Goal: Information Seeking & Learning: Learn about a topic

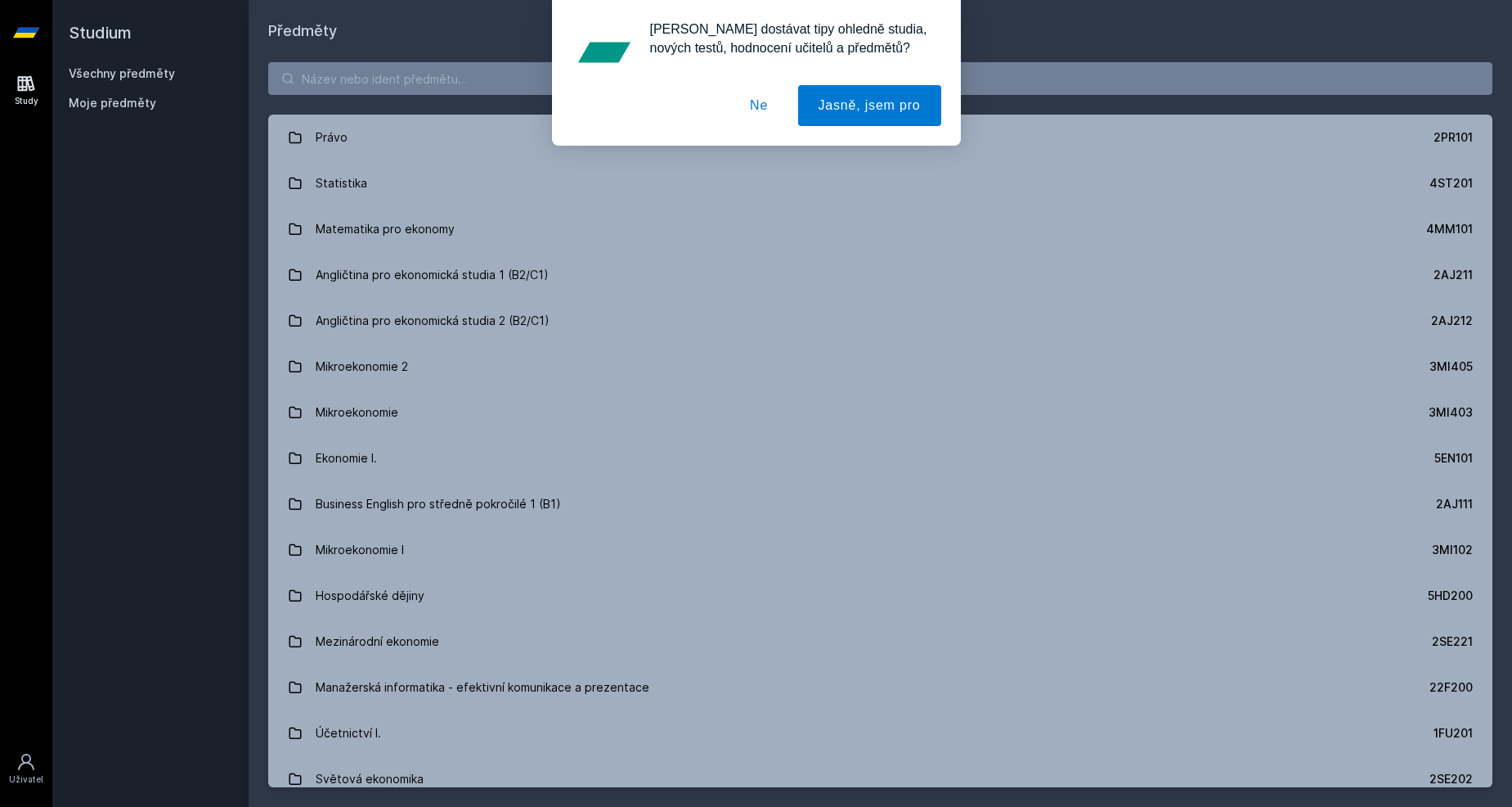
click at [753, 115] on button "Ne" at bounding box center [758, 106] width 59 height 41
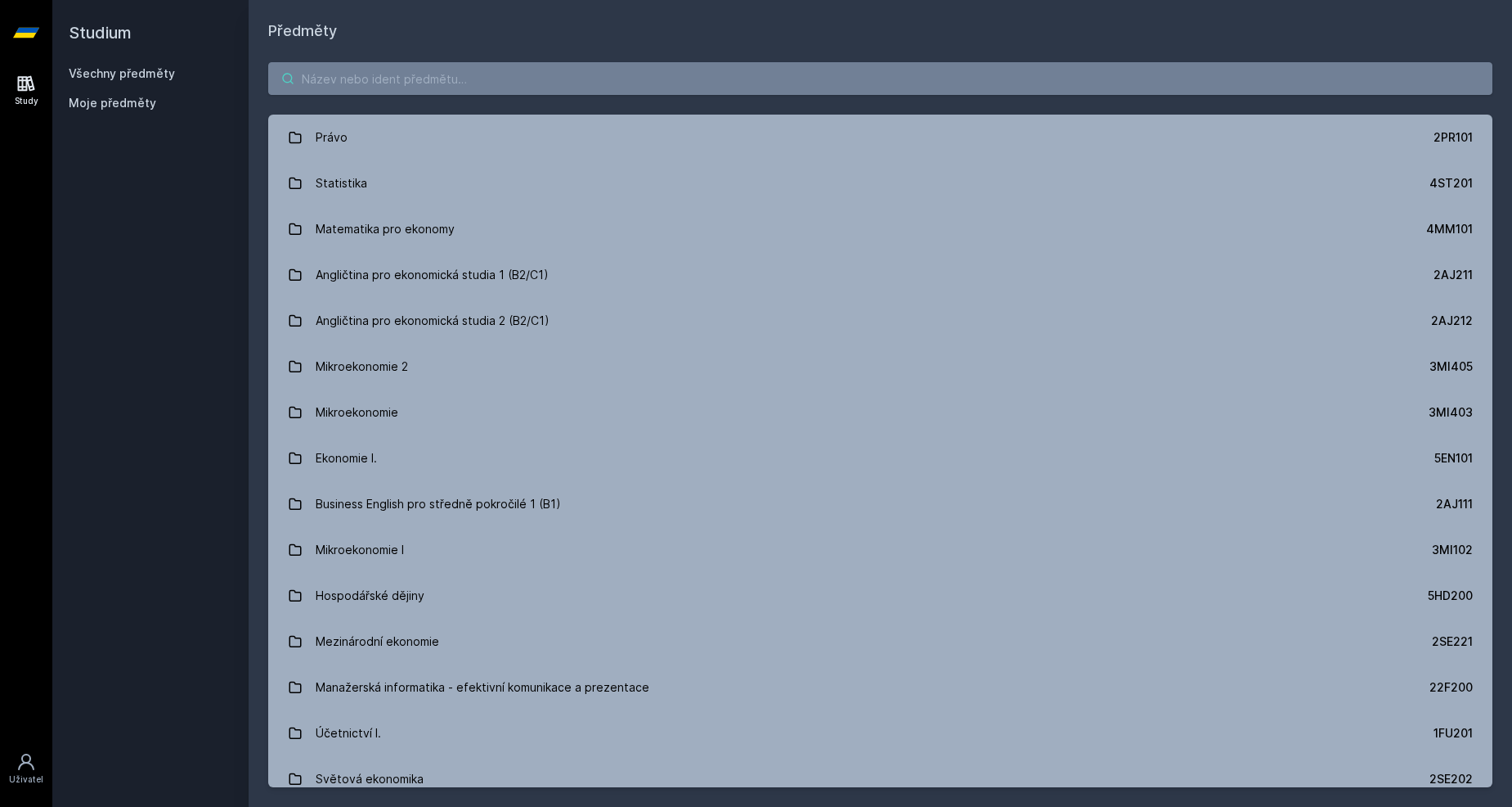
click at [542, 81] on input "search" at bounding box center [879, 78] width 1224 height 32
paste input "3PS436"
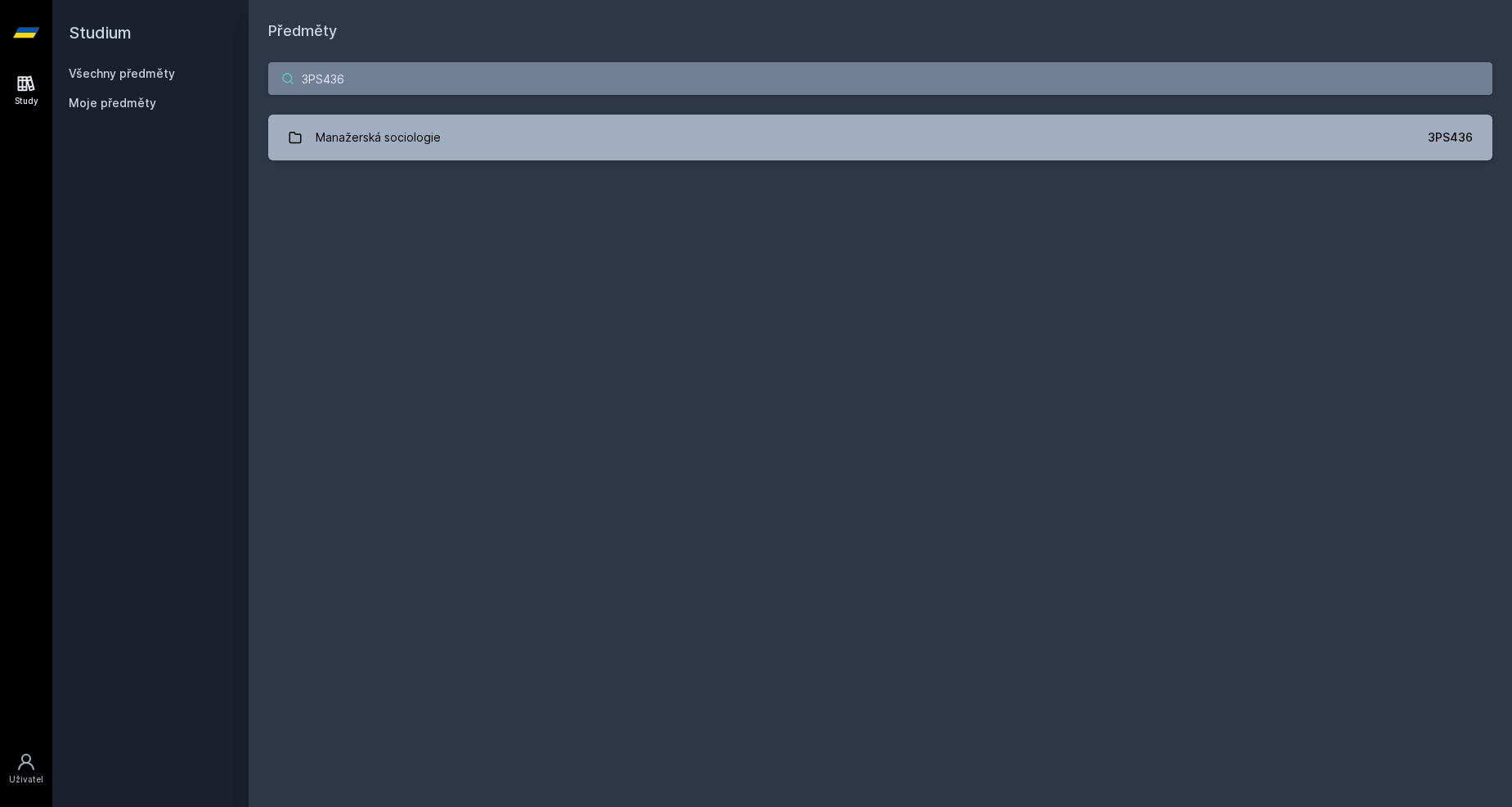
type input "3PS436"
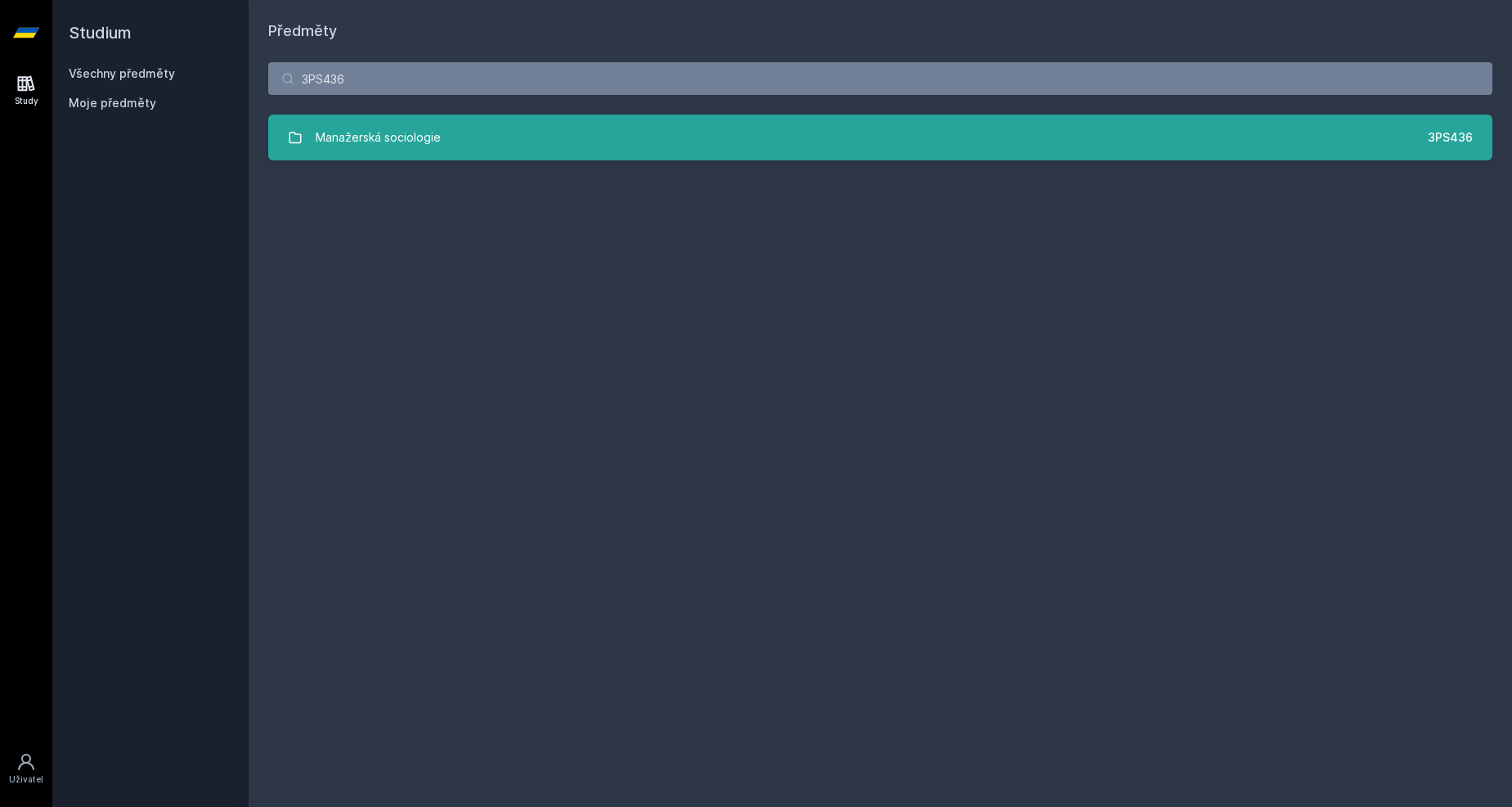
click at [405, 143] on div "Manažerská sociologie" at bounding box center [378, 136] width 125 height 32
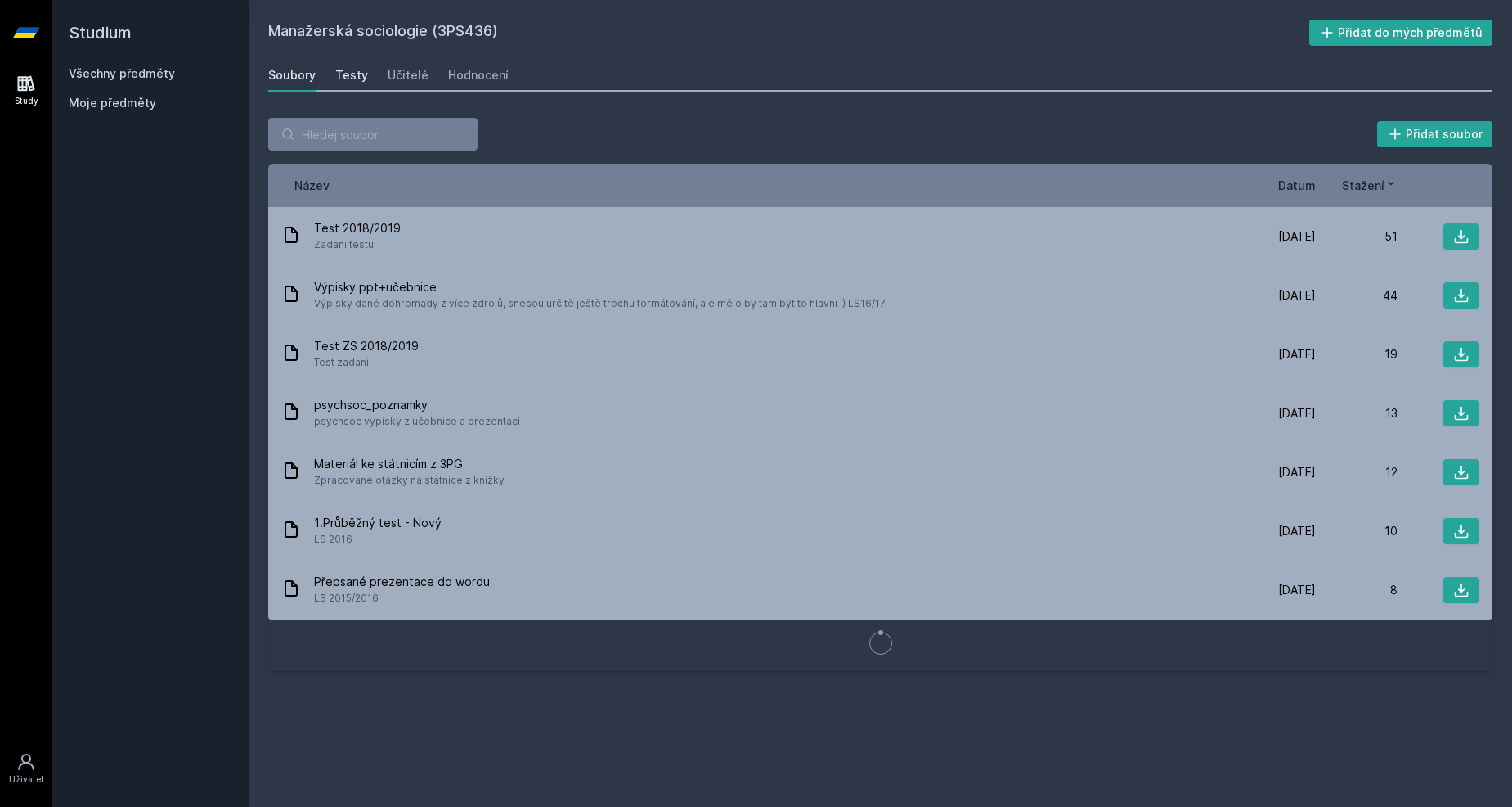
click at [338, 67] on div "Testy" at bounding box center [351, 75] width 32 height 17
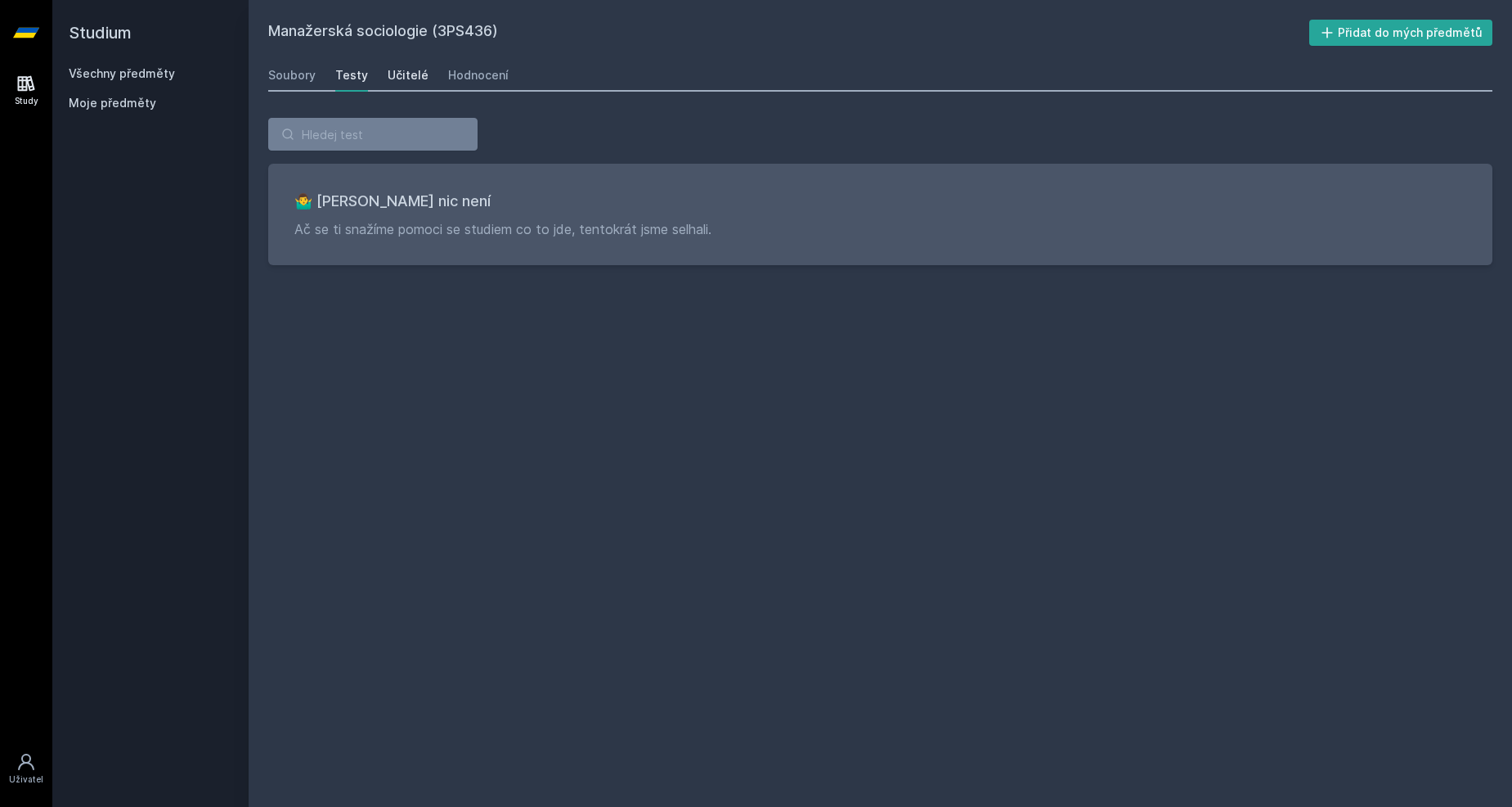
click at [413, 77] on div "Učitelé" at bounding box center [408, 75] width 41 height 17
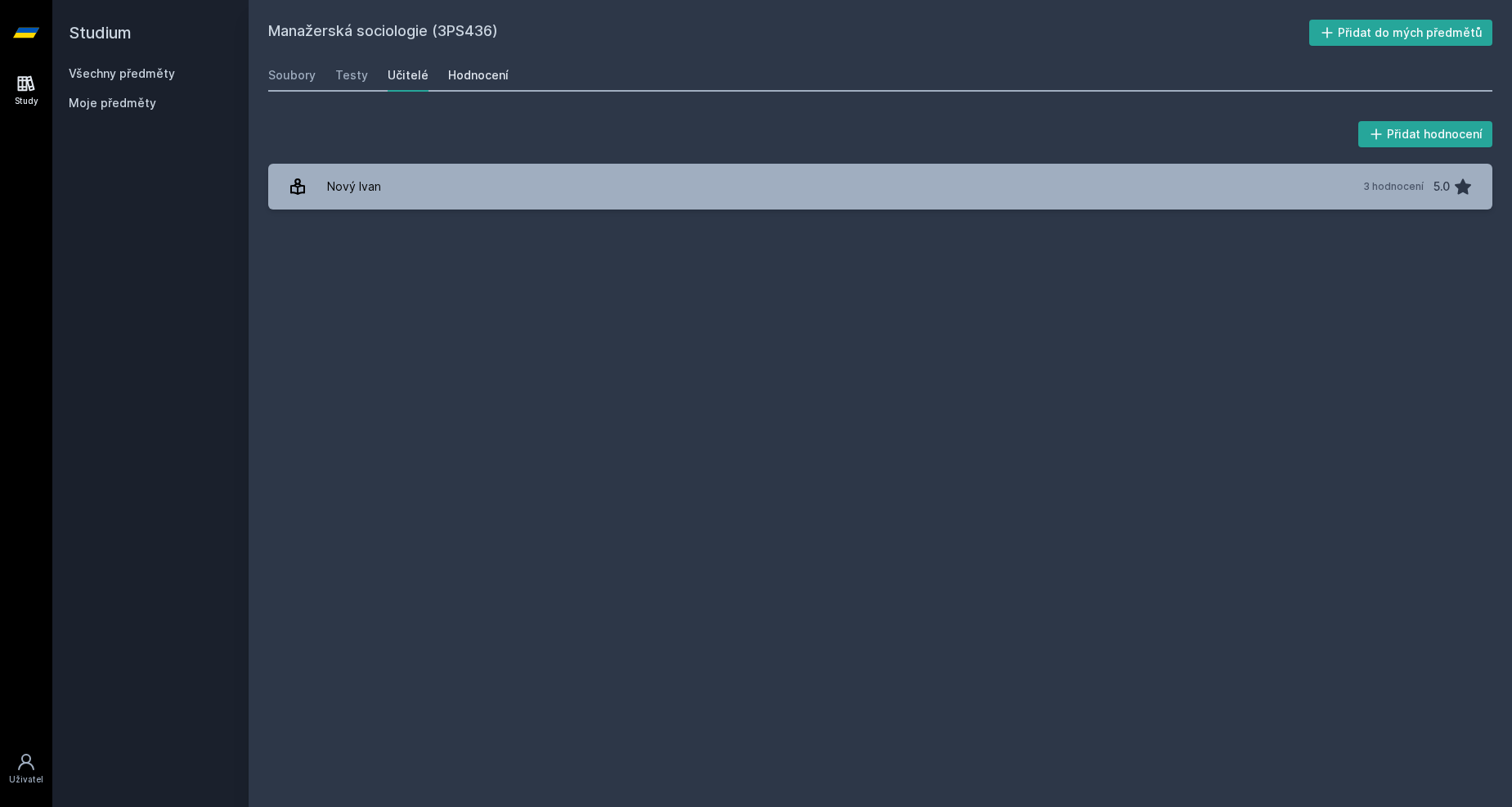
click at [463, 77] on div "Hodnocení" at bounding box center [479, 75] width 61 height 17
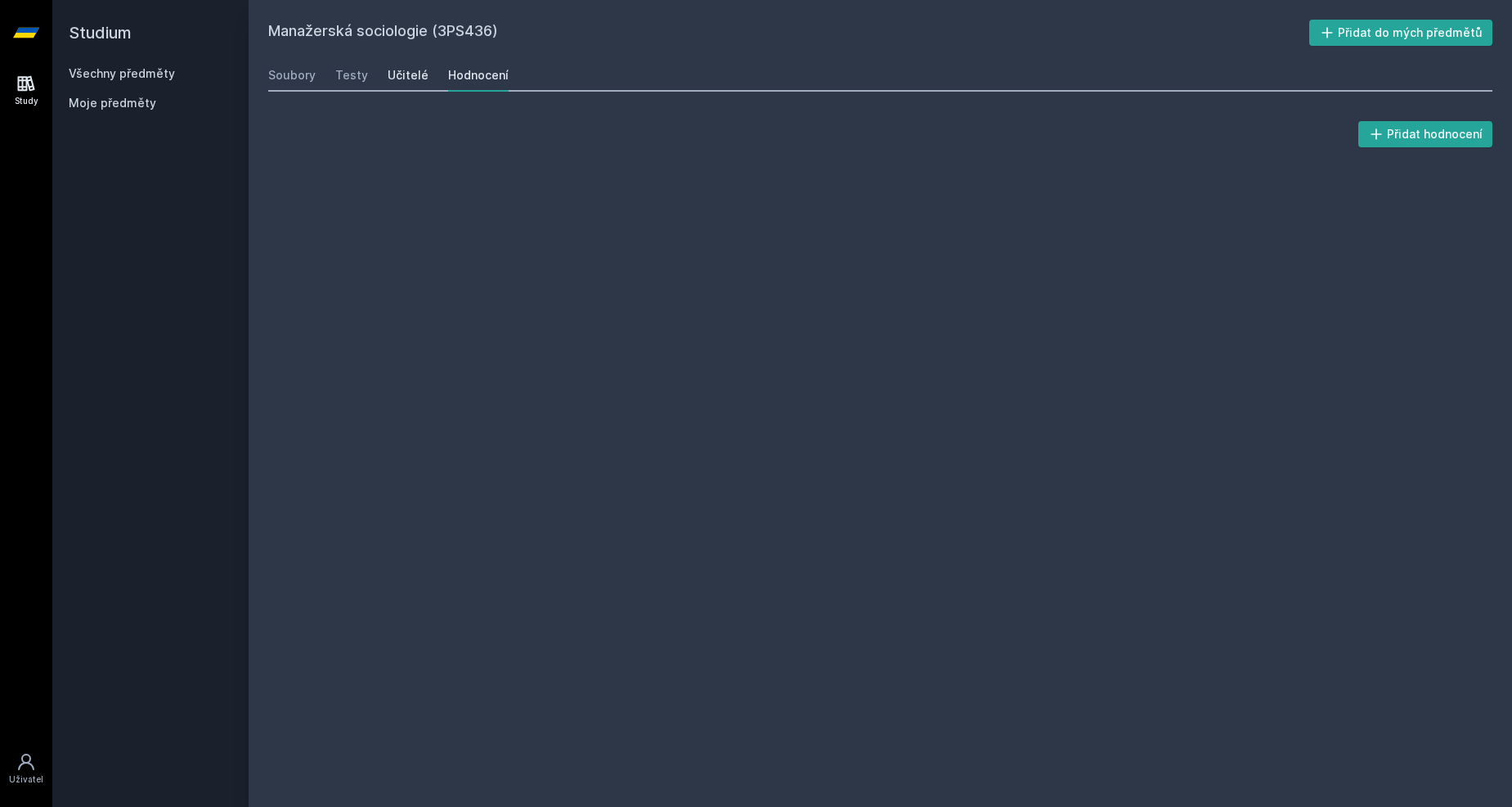
click at [404, 77] on div "Učitelé" at bounding box center [408, 75] width 41 height 17
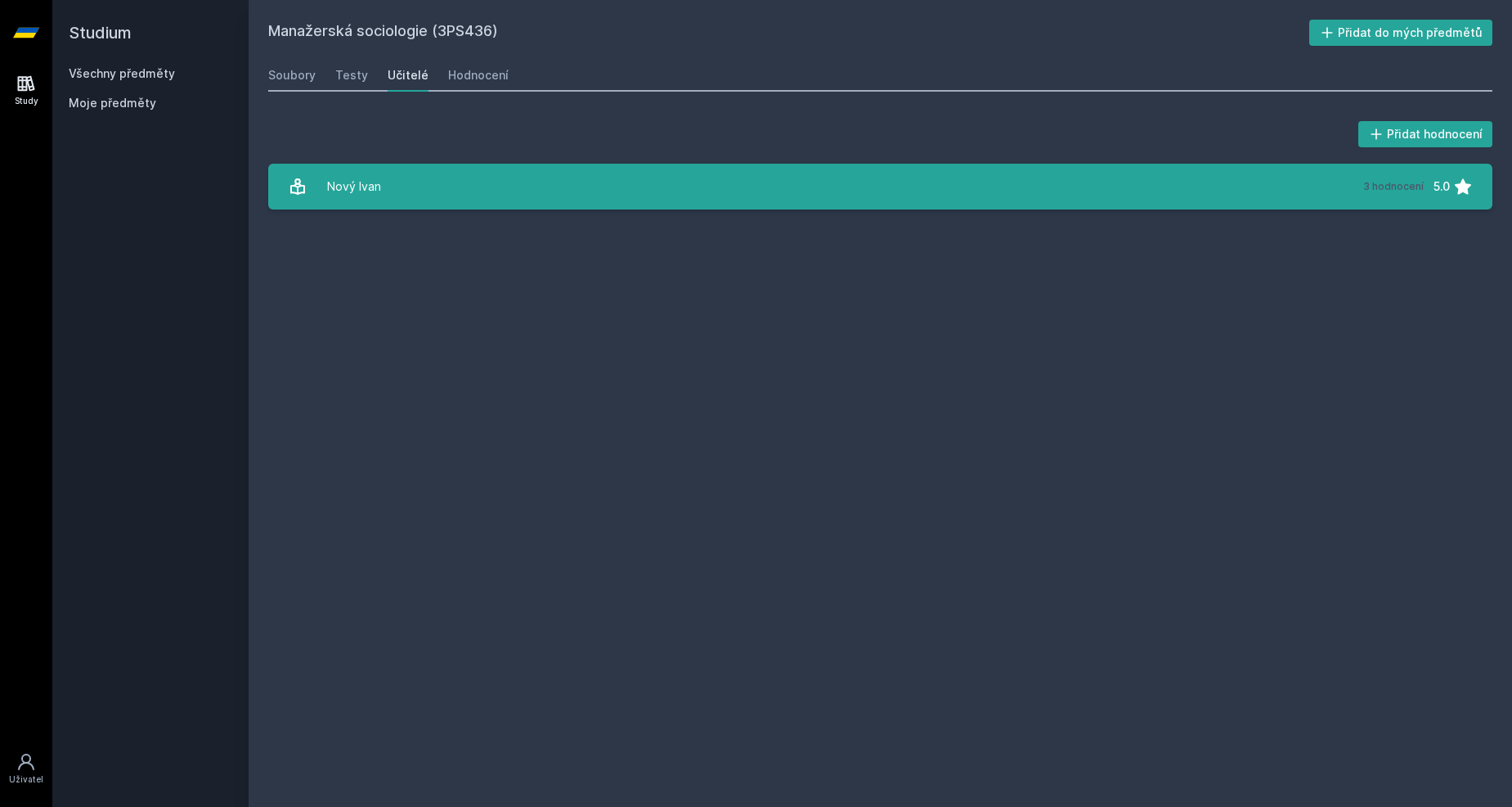
click at [386, 184] on link "Nový Ivan 3 hodnocení 5.0" at bounding box center [879, 187] width 1224 height 46
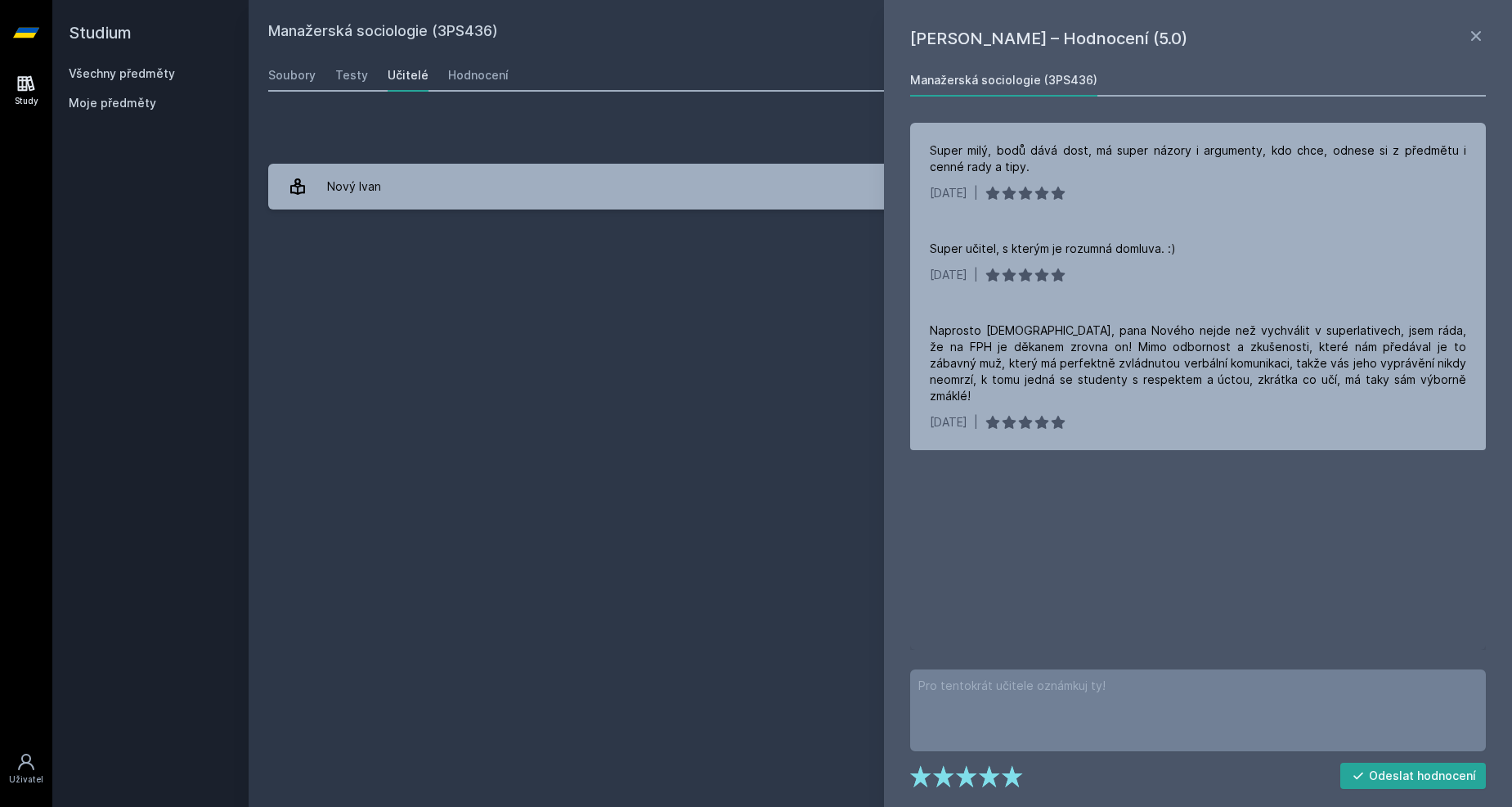
click at [547, 267] on div "Manažerská sociologie (3PS436) Přidat do mých předmětů [GEOGRAPHIC_DATA] Testy …" at bounding box center [879, 404] width 1224 height 768
click at [353, 81] on div "Testy" at bounding box center [351, 75] width 32 height 17
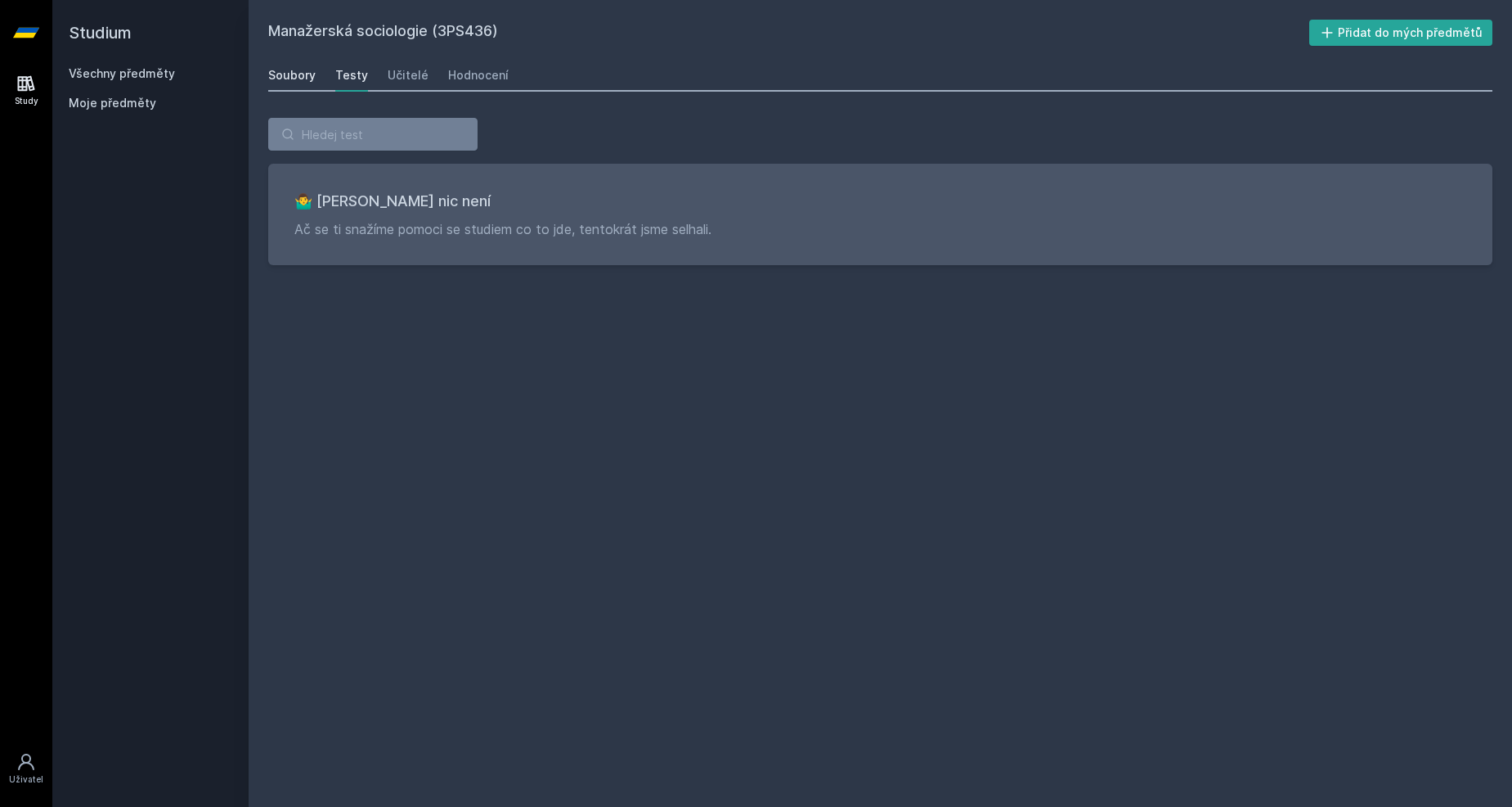
click at [285, 78] on div "Soubory" at bounding box center [291, 75] width 47 height 17
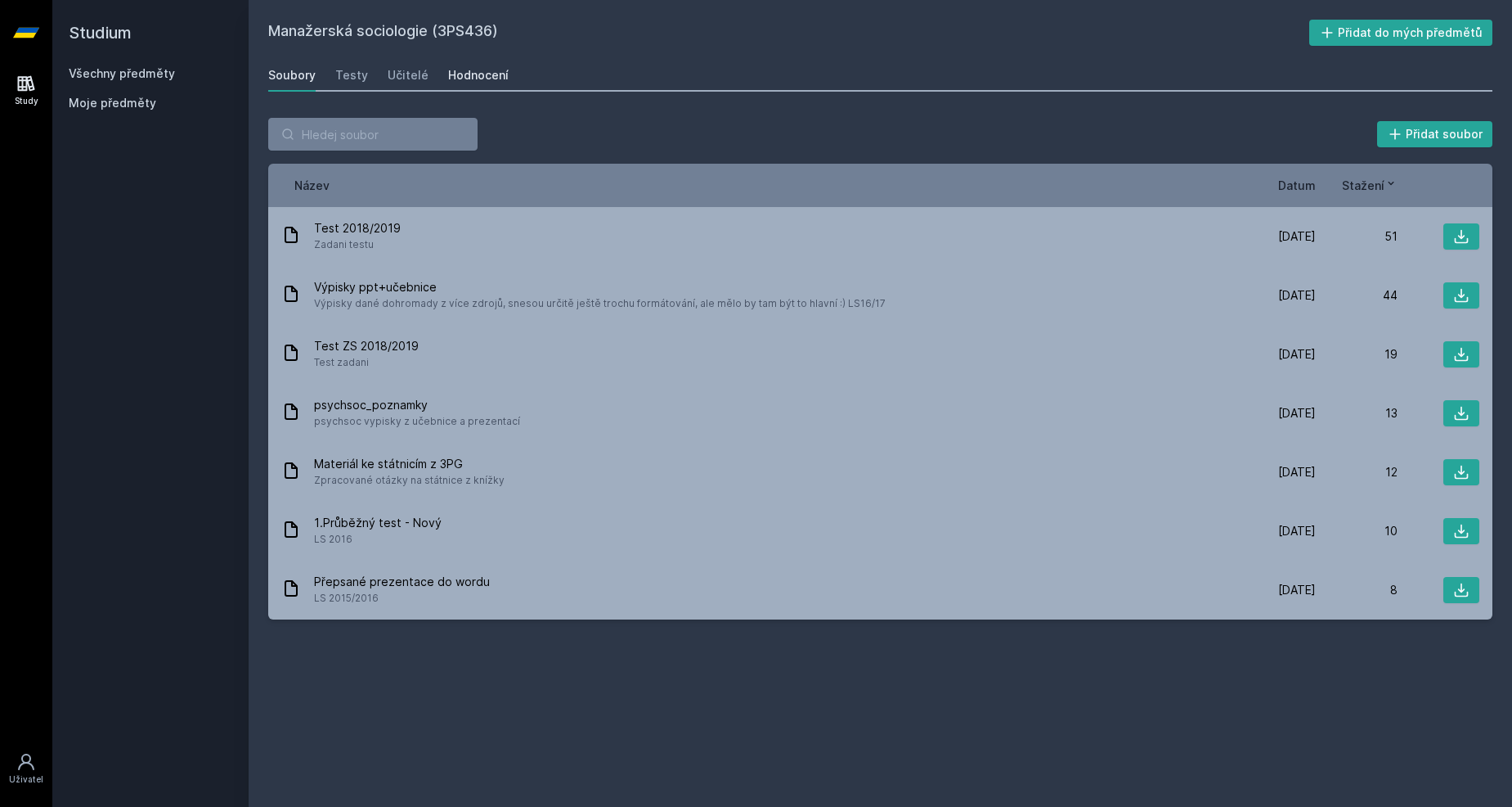
click at [469, 83] on link "Hodnocení" at bounding box center [479, 75] width 61 height 32
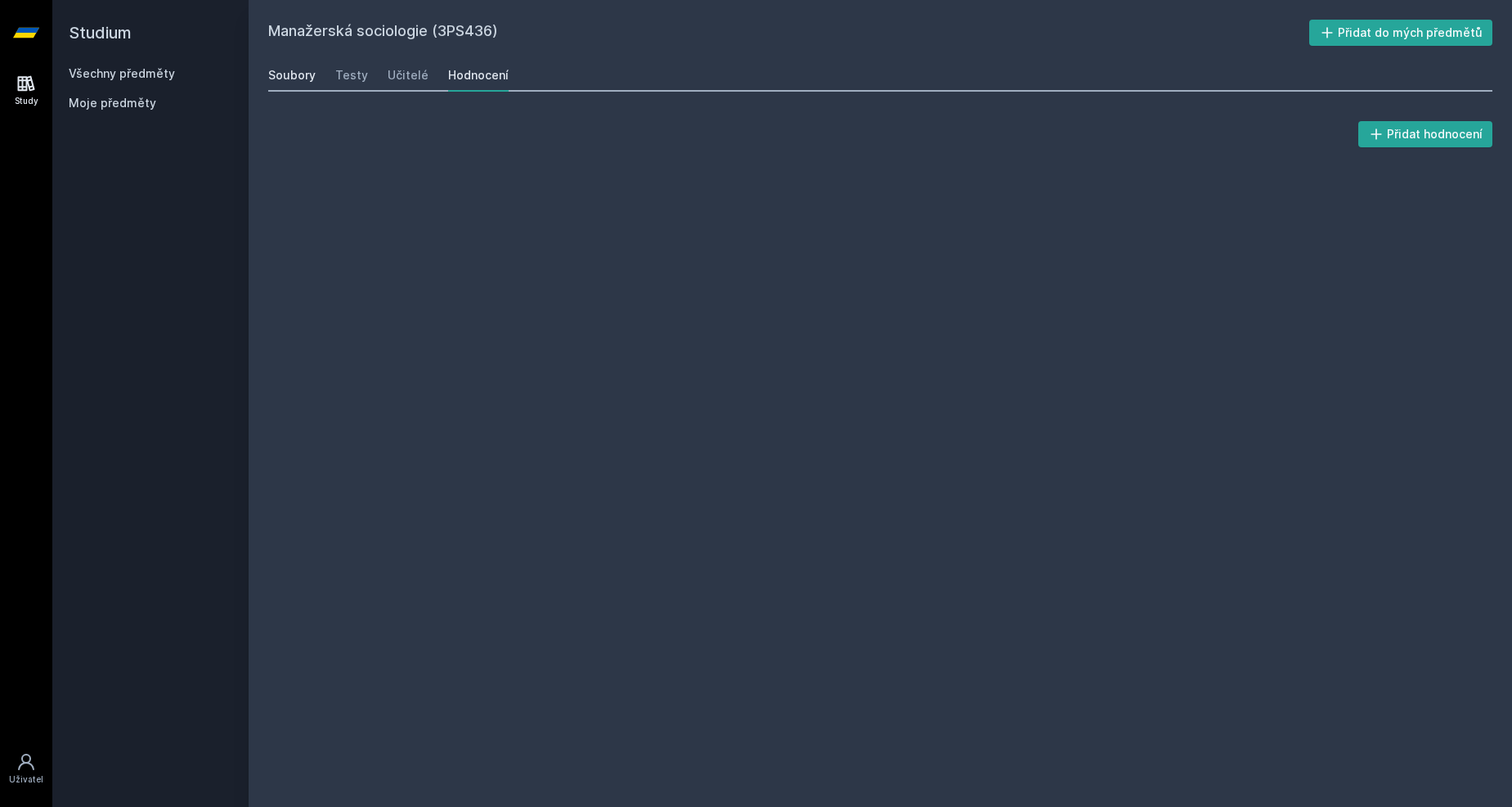
click at [287, 75] on div "Soubory" at bounding box center [291, 75] width 47 height 17
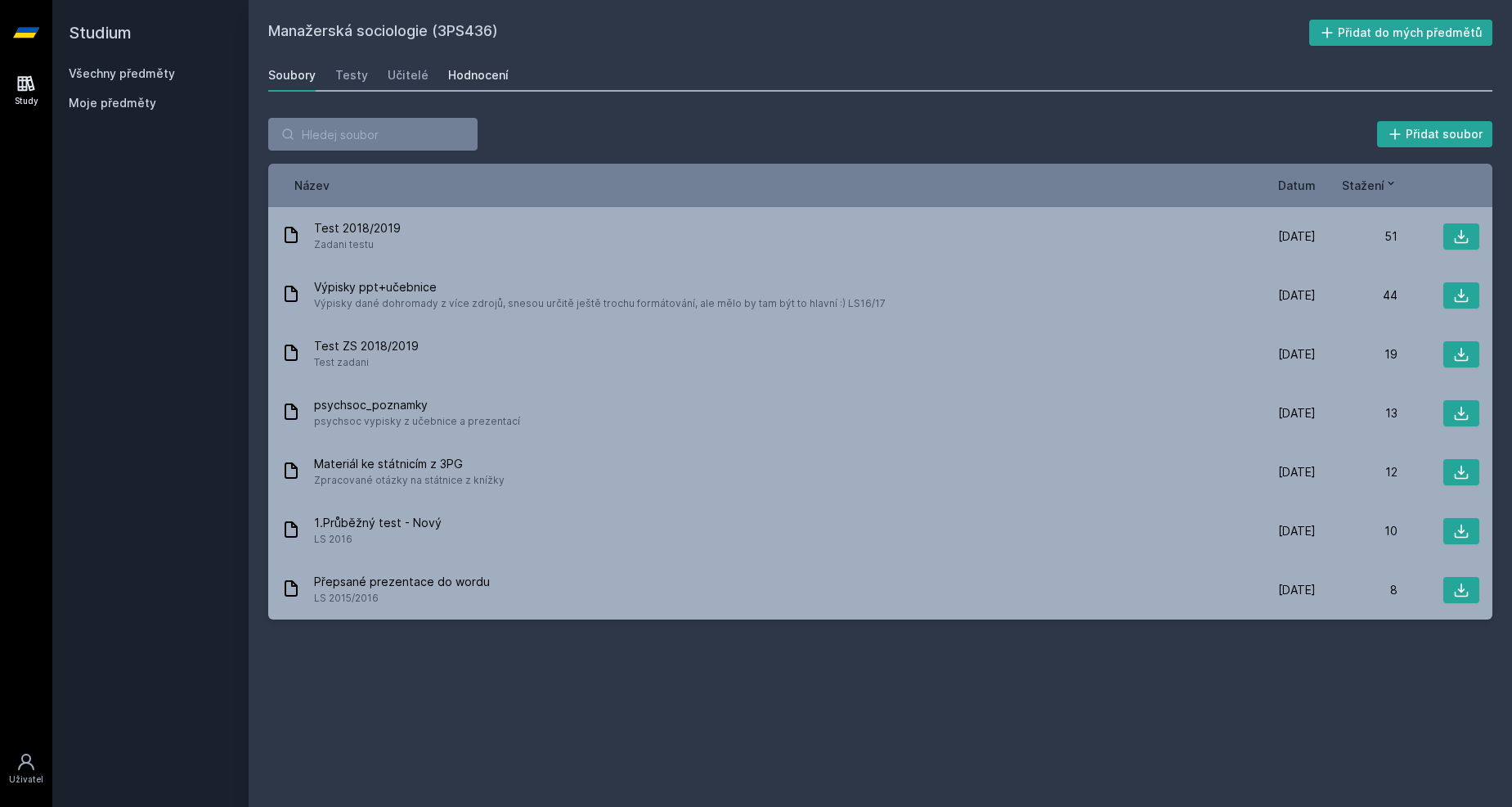
click at [477, 77] on div "Hodnocení" at bounding box center [479, 75] width 61 height 17
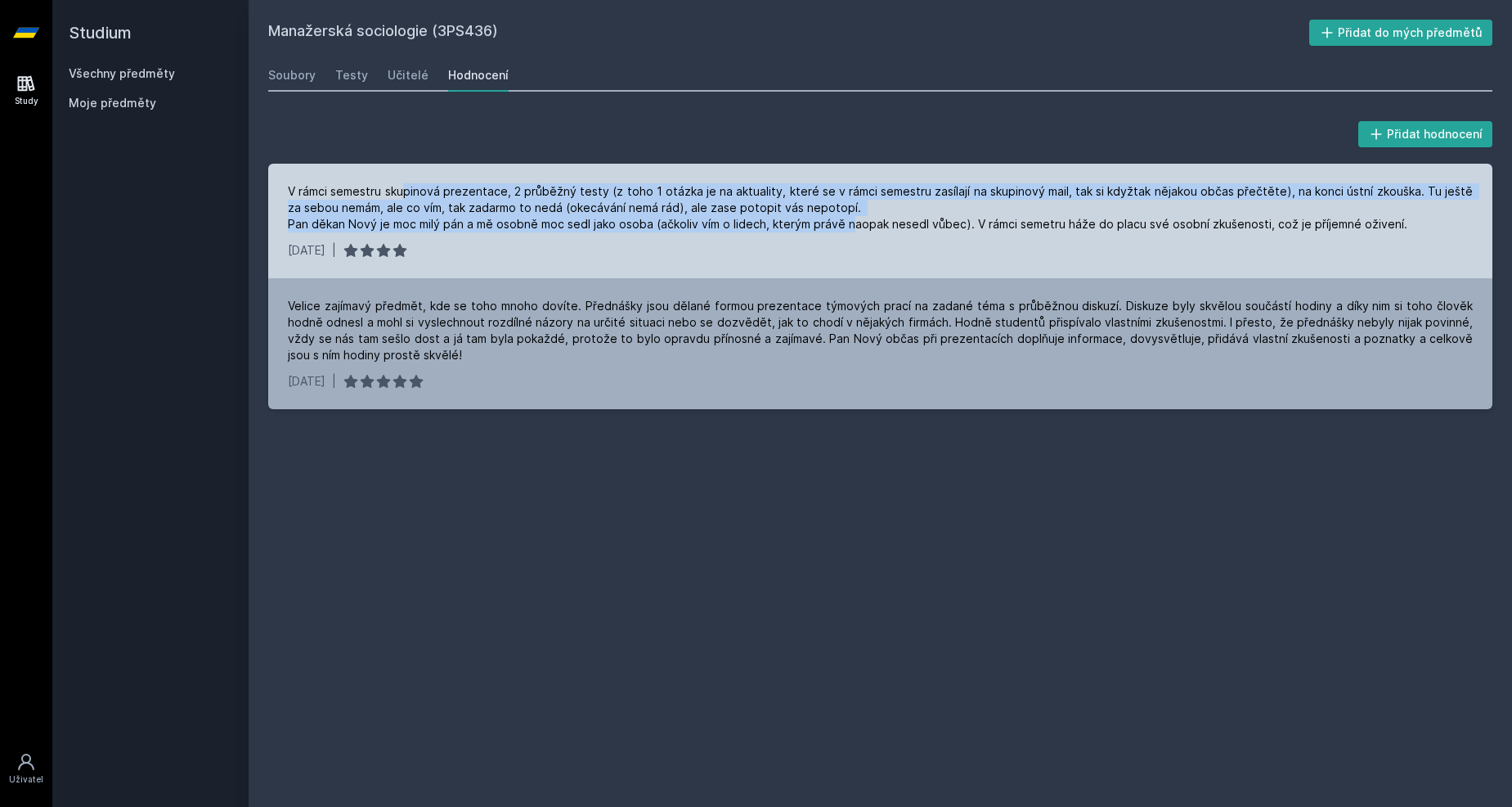
drag, startPoint x: 409, startPoint y: 196, endPoint x: 851, endPoint y: 214, distance: 442.4
click at [851, 214] on div "V rámci semestru skupinová prezentace, 2 průběžný testy (z toho 1 otázka je na …" at bounding box center [879, 208] width 1184 height 49
click at [727, 223] on div "V rámci semestru skupinová prezentace, 2 průběžný testy (z toho 1 otázka je na …" at bounding box center [879, 208] width 1184 height 49
